Goal: Browse casually: Explore the website without a specific task or goal

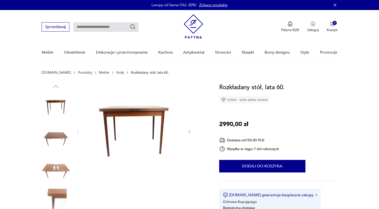
click at [57, 101] on img at bounding box center [56, 107] width 29 height 29
click at [59, 140] on img at bounding box center [56, 139] width 29 height 29
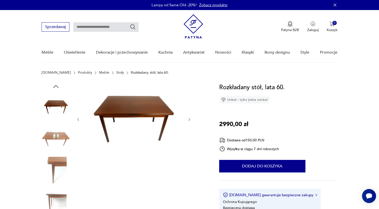
click at [58, 141] on img at bounding box center [56, 139] width 29 height 29
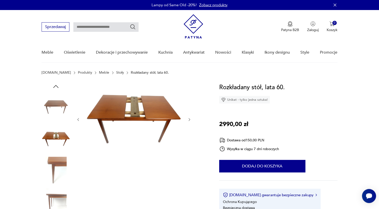
click at [58, 163] on img at bounding box center [56, 171] width 29 height 29
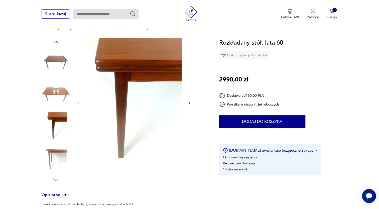
scroll to position [75, 0]
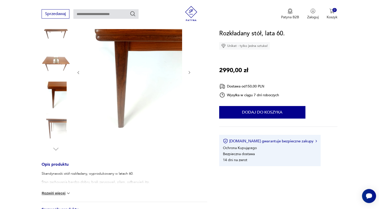
click at [53, 124] on img at bounding box center [56, 127] width 29 height 29
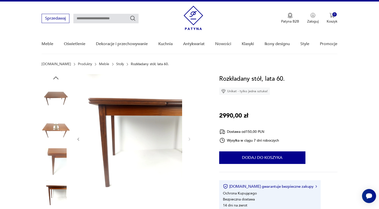
scroll to position [0, 0]
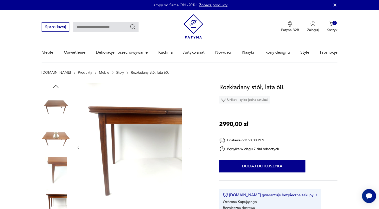
click at [61, 107] on img at bounding box center [56, 107] width 29 height 29
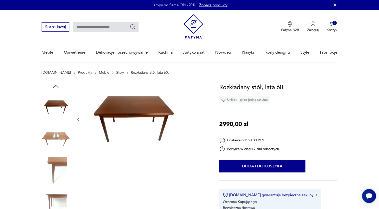
click at [59, 133] on img at bounding box center [56, 139] width 29 height 29
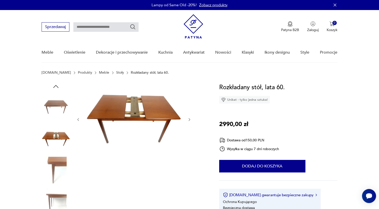
click at [59, 99] on img at bounding box center [56, 107] width 29 height 29
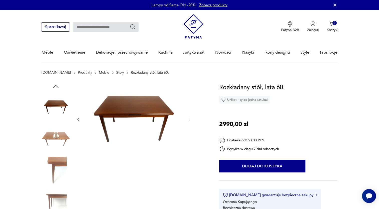
click at [57, 86] on icon "button" at bounding box center [56, 87] width 8 height 8
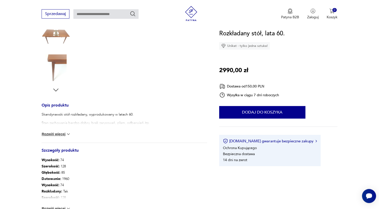
scroll to position [175, 0]
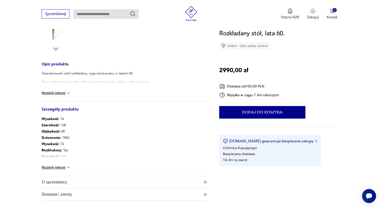
click at [65, 92] on button "Rozwiń więcej" at bounding box center [56, 92] width 29 height 5
